Goal: Transaction & Acquisition: Purchase product/service

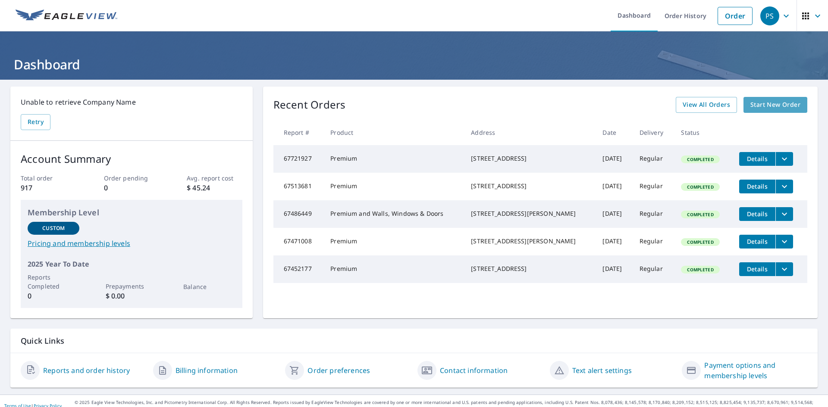
click at [762, 101] on span "Start New Order" at bounding box center [775, 105] width 50 height 11
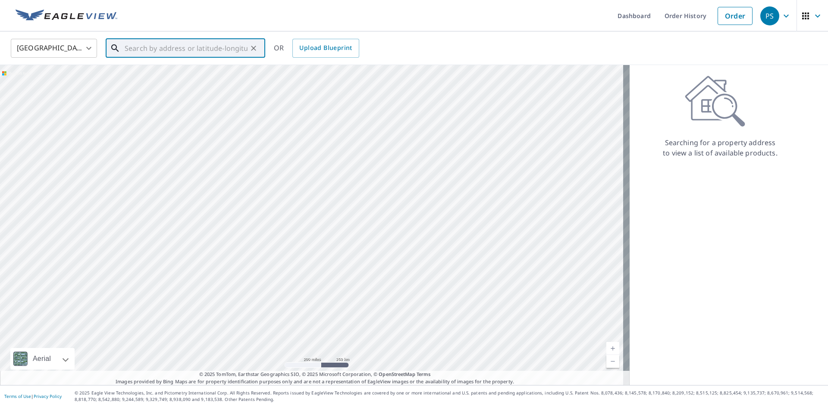
click at [152, 53] on input "text" at bounding box center [186, 48] width 123 height 24
click at [152, 77] on span "[STREET_ADDRESS][PERSON_NAME]" at bounding box center [190, 73] width 135 height 10
type input "[STREET_ADDRESS][PERSON_NAME][PERSON_NAME]"
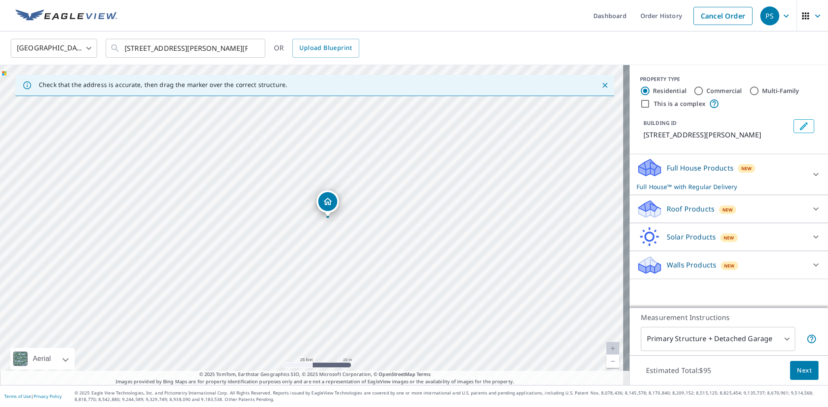
click at [666, 211] on p "Roof Products" at bounding box center [690, 209] width 48 height 10
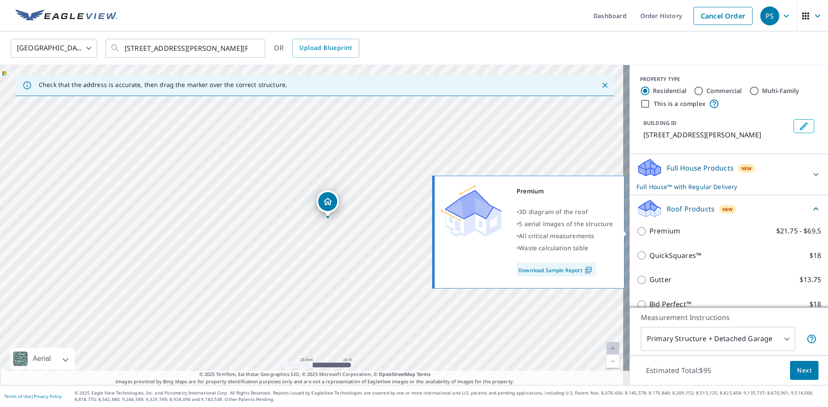
click at [641, 231] on input "Premium $21.75 - $69.5" at bounding box center [642, 231] width 13 height 10
checkbox input "true"
checkbox input "false"
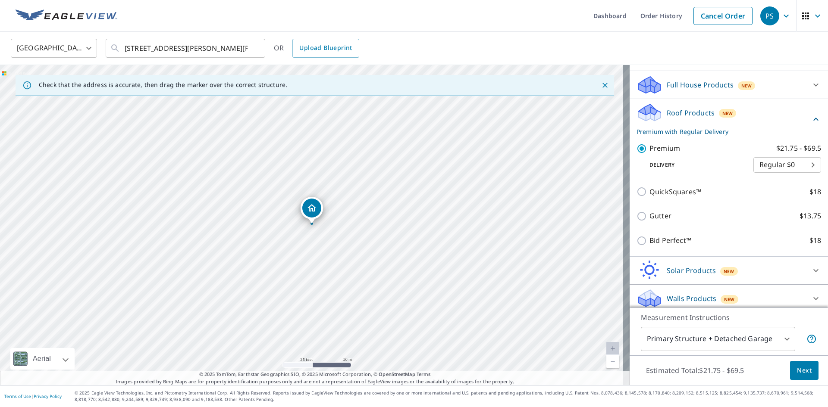
scroll to position [88, 0]
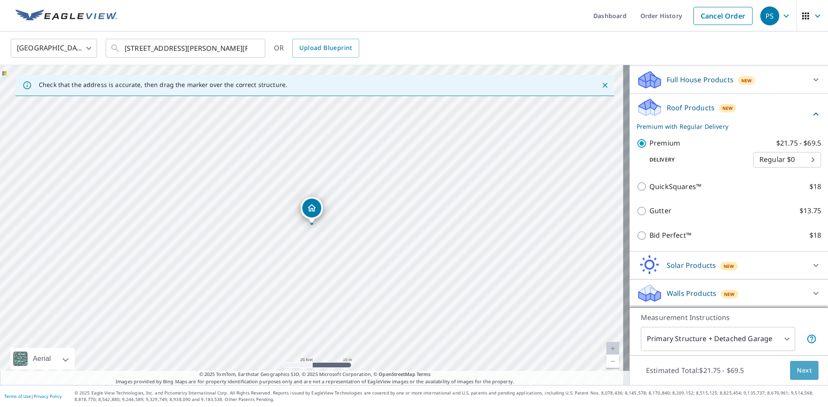
click at [797, 371] on span "Next" at bounding box center [803, 370] width 15 height 11
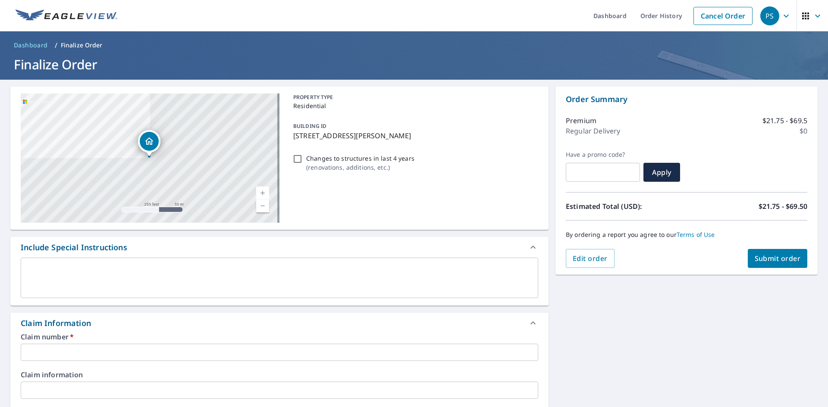
scroll to position [86, 0]
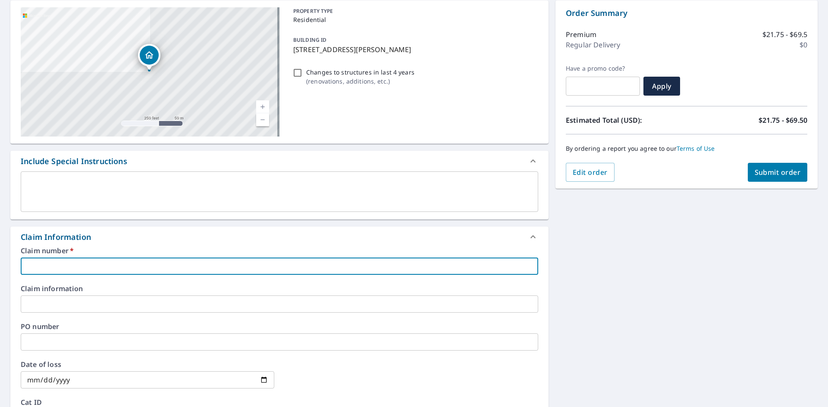
paste input "7937254"
type input "7937254"
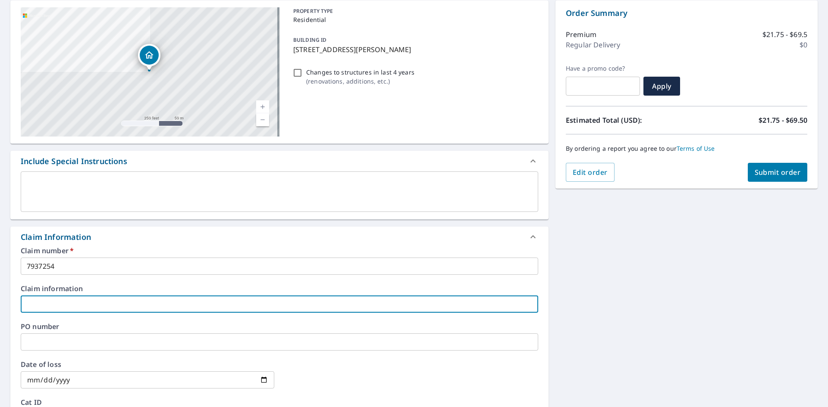
click at [51, 302] on input "text" at bounding box center [279, 304] width 517 height 17
type input "EK VIEW"
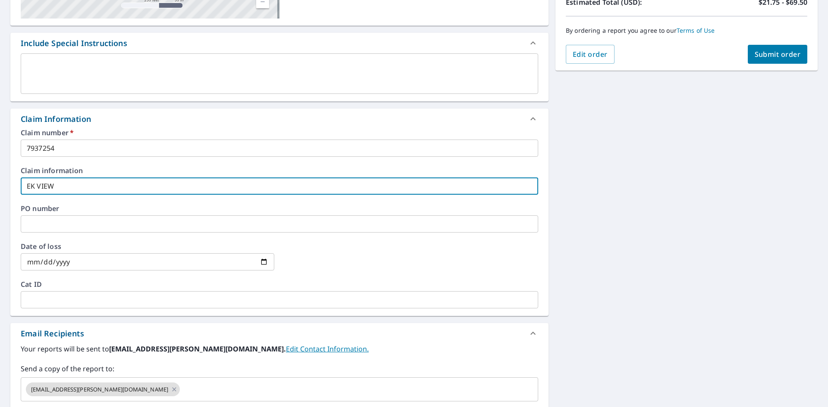
scroll to position [215, 0]
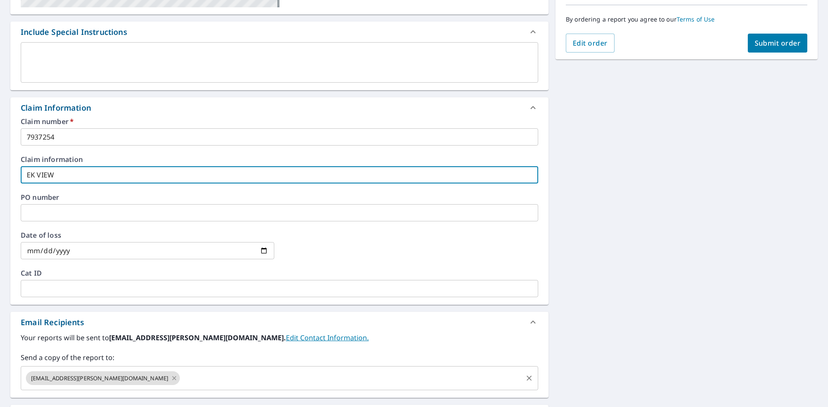
click at [171, 378] on icon at bounding box center [174, 378] width 7 height 9
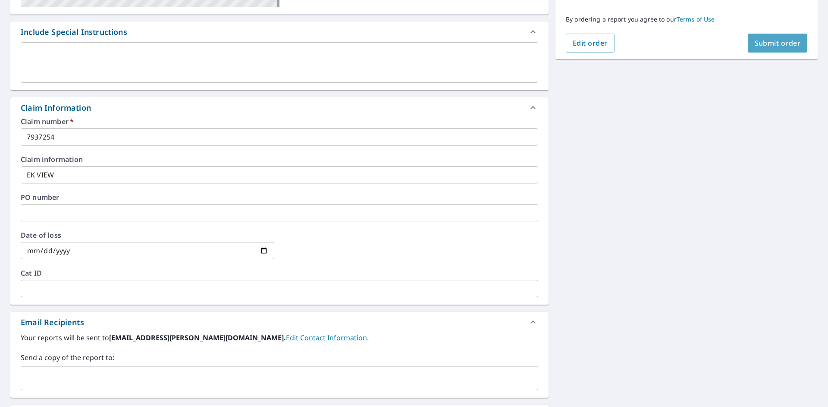
click at [772, 46] on span "Submit order" at bounding box center [777, 42] width 46 height 9
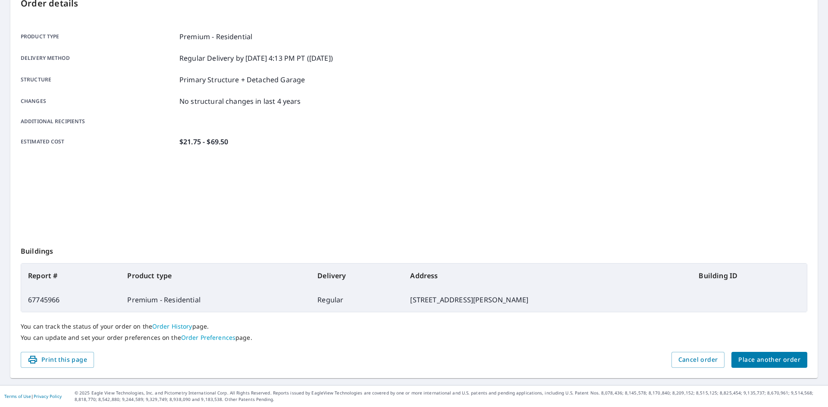
scroll to position [100, 0]
